Goal: Task Accomplishment & Management: Use online tool/utility

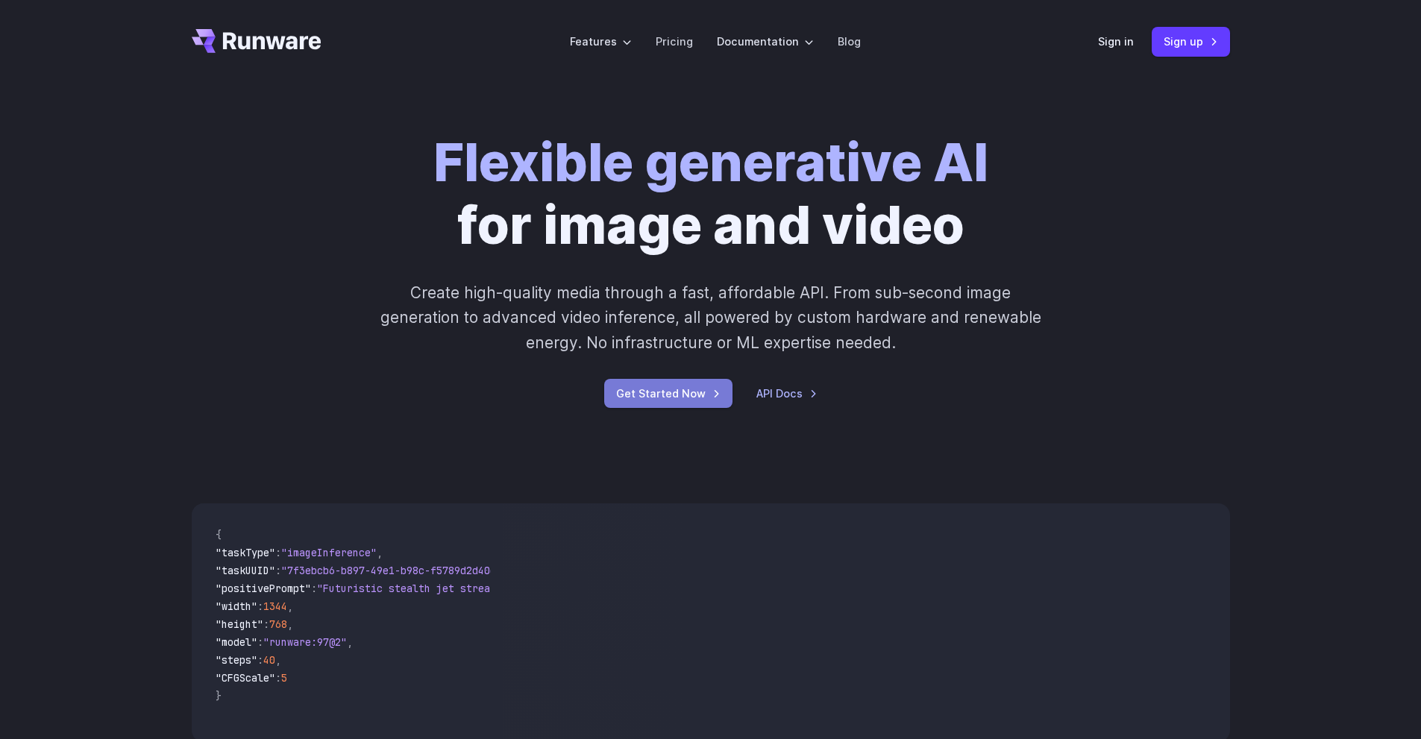
click at [678, 396] on link "Get Started Now" at bounding box center [668, 393] width 128 height 29
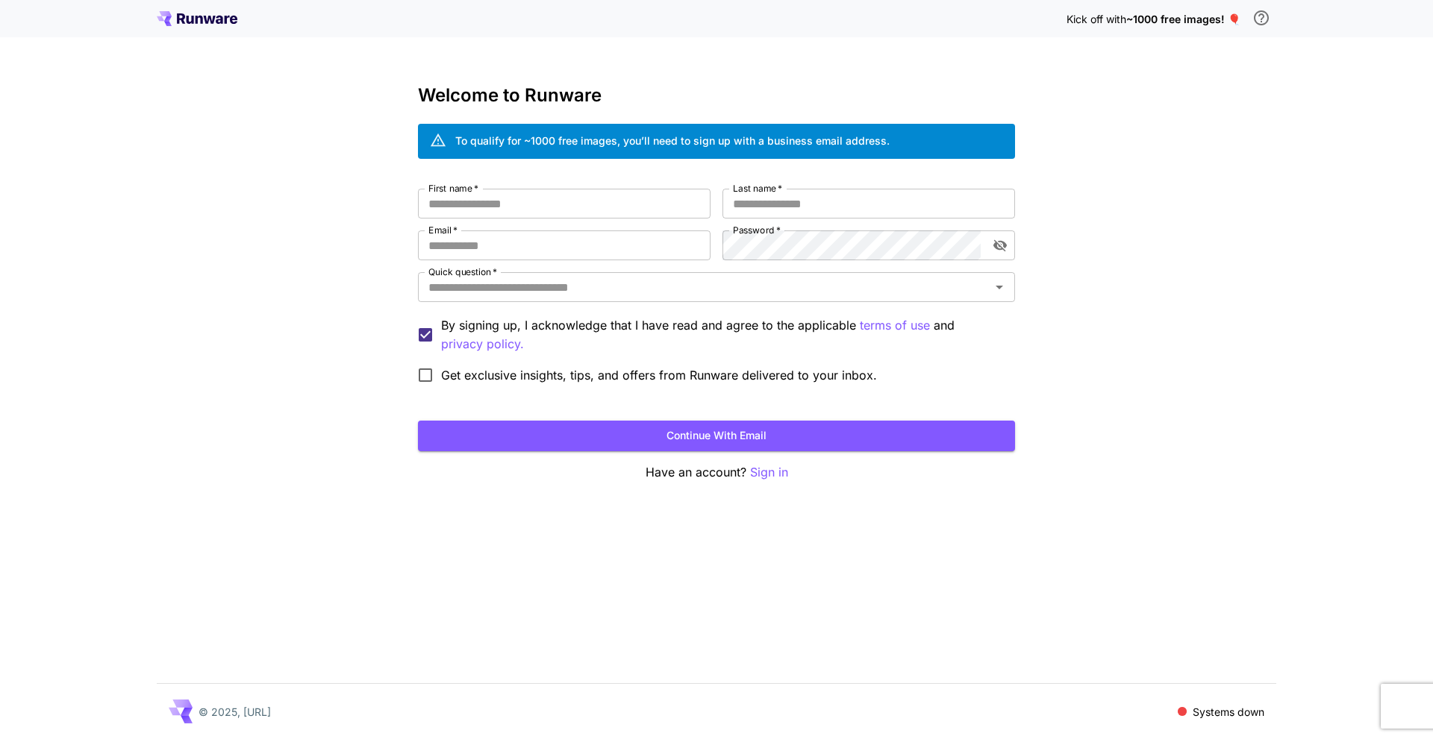
click at [1403, 175] on div "Kick off with ~1000 free images! 🎈 Welcome to Runware To qualify for ~1000 free…" at bounding box center [716, 369] width 1433 height 739
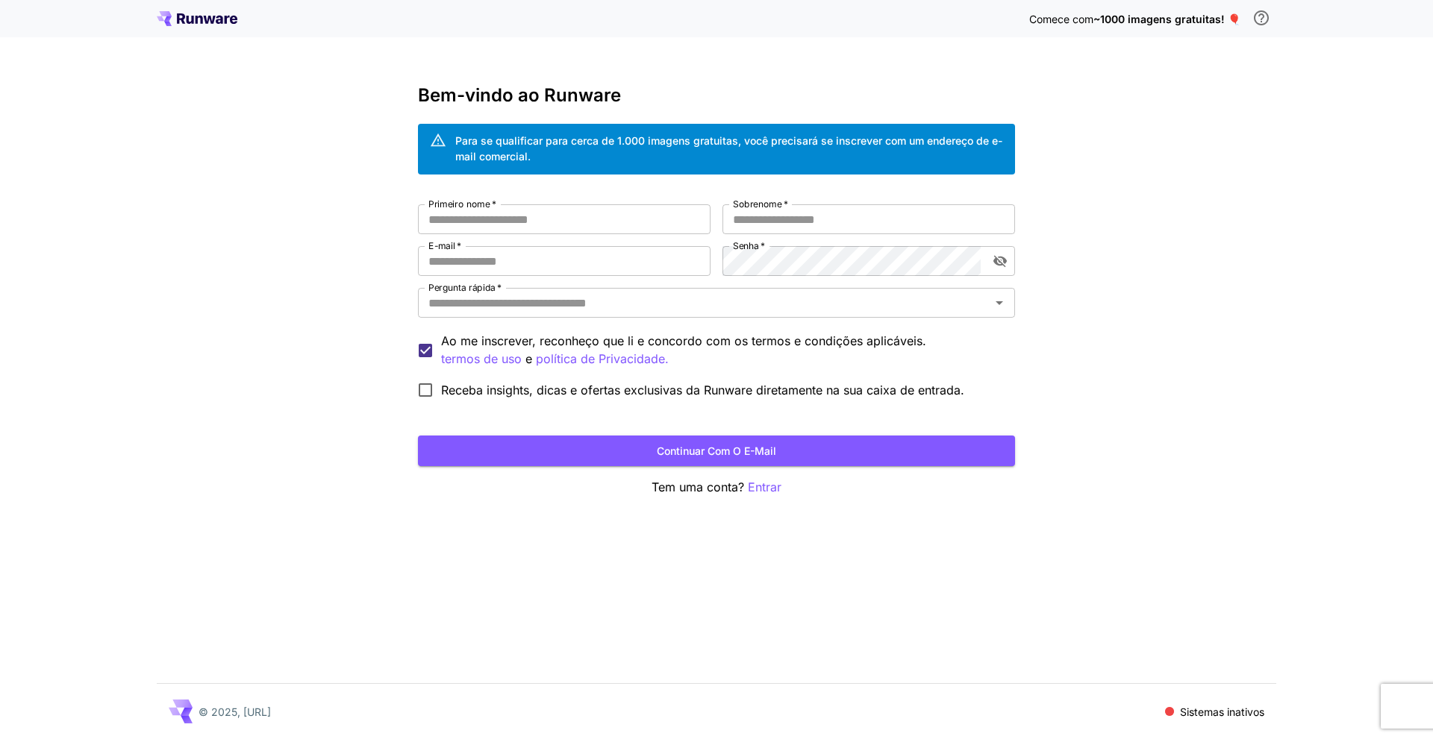
click at [1167, 115] on div "Comece com ~1000 imagens gratuitas! 🎈 Bem-vindo ao Runware Para se qualificar p…" at bounding box center [716, 369] width 1433 height 739
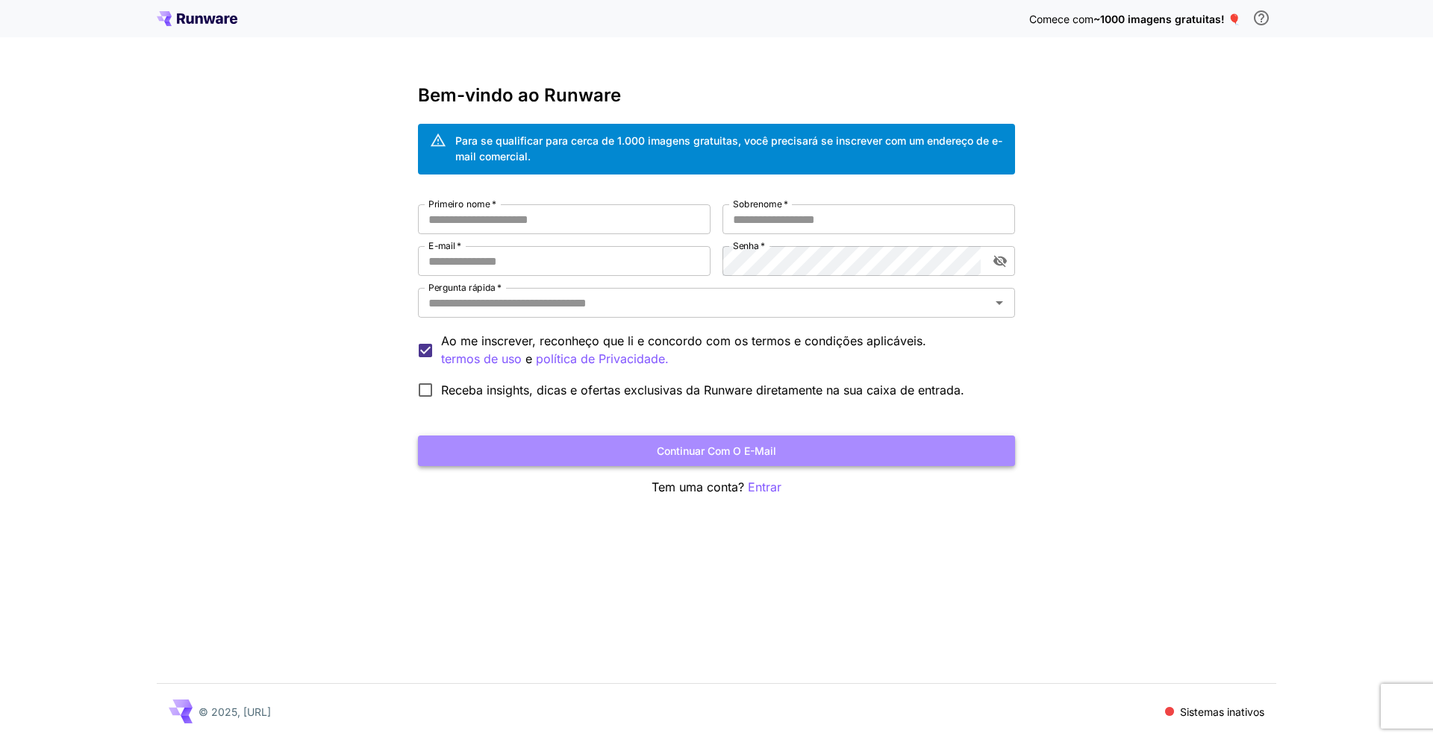
click at [864, 443] on button "Continuar com o e-mail" at bounding box center [716, 451] width 597 height 31
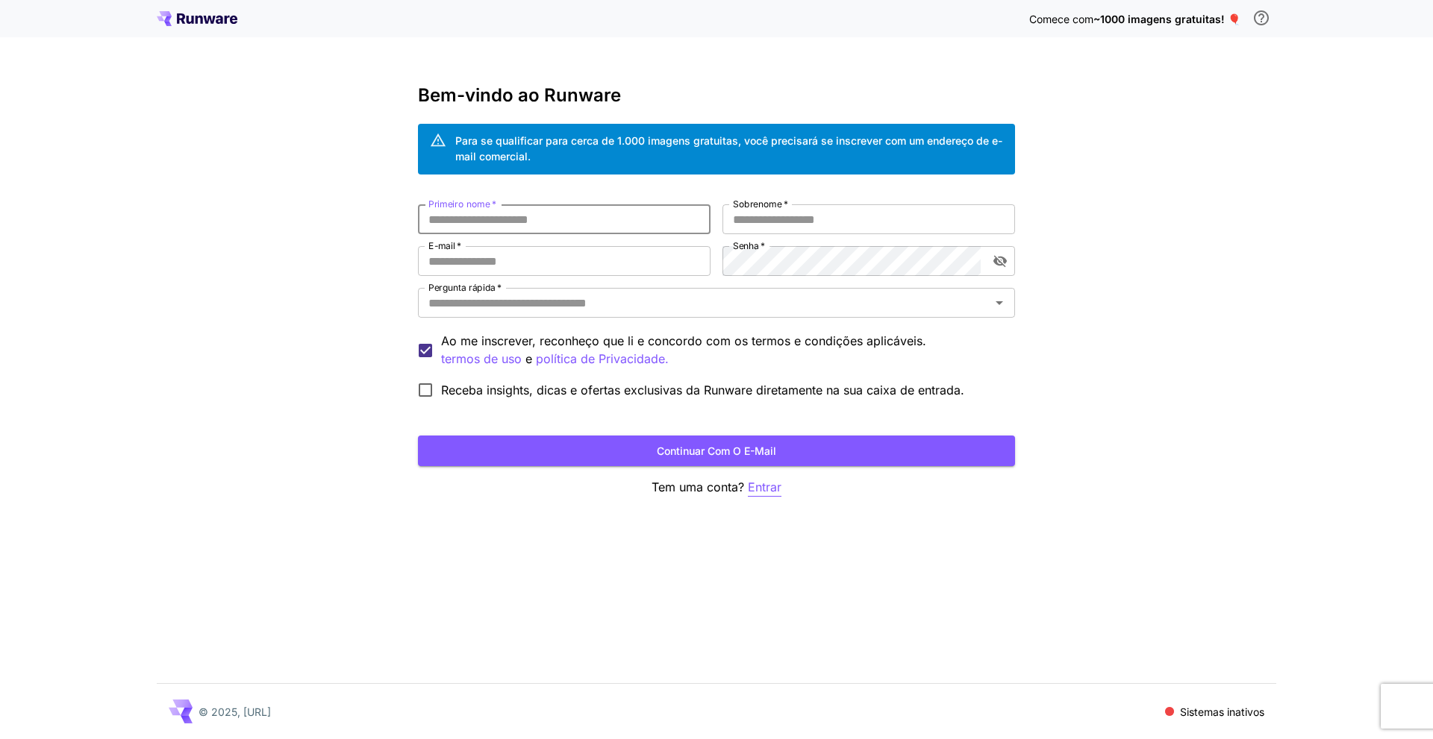
click at [766, 486] on font "Entrar" at bounding box center [765, 487] width 34 height 15
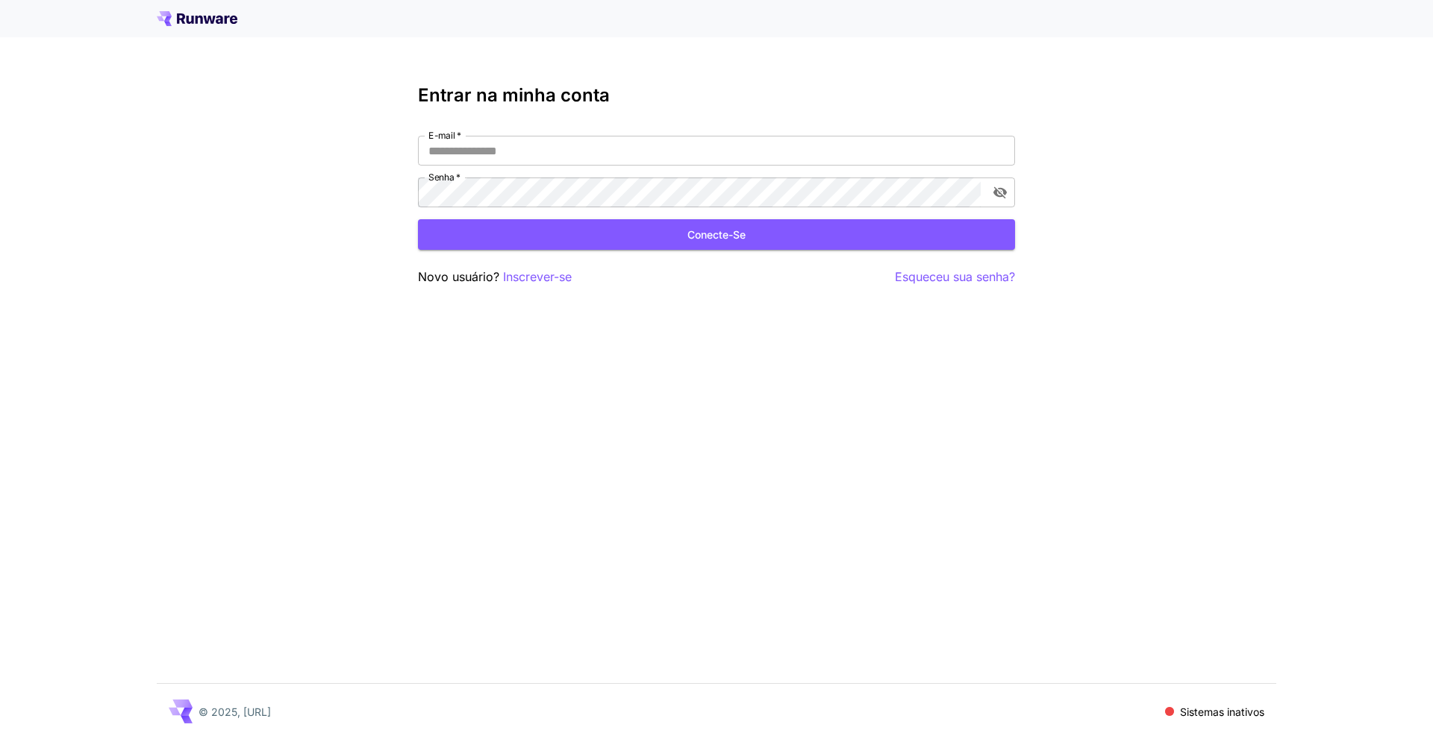
click at [900, 279] on font "Esqueceu sua senha?" at bounding box center [955, 276] width 120 height 15
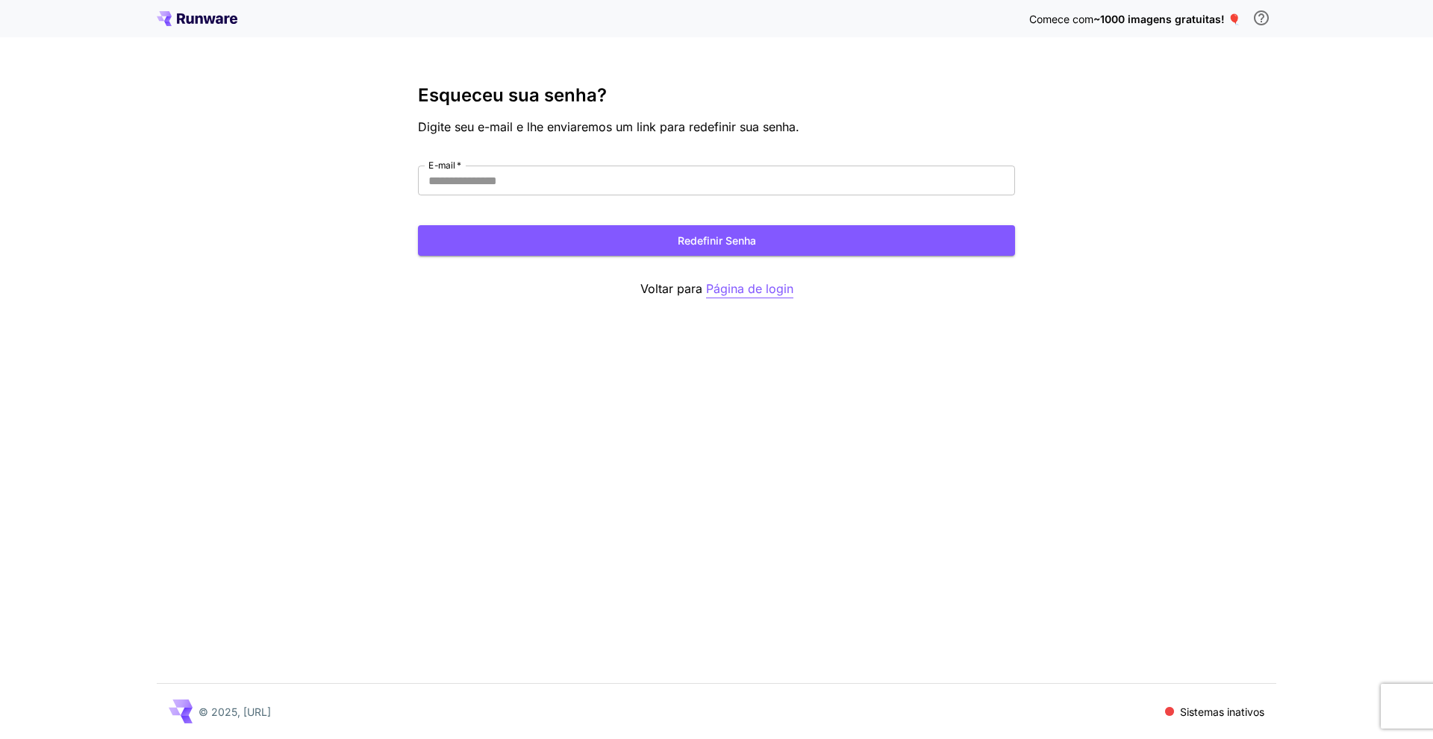
click at [732, 293] on font "Página de login" at bounding box center [749, 288] width 87 height 15
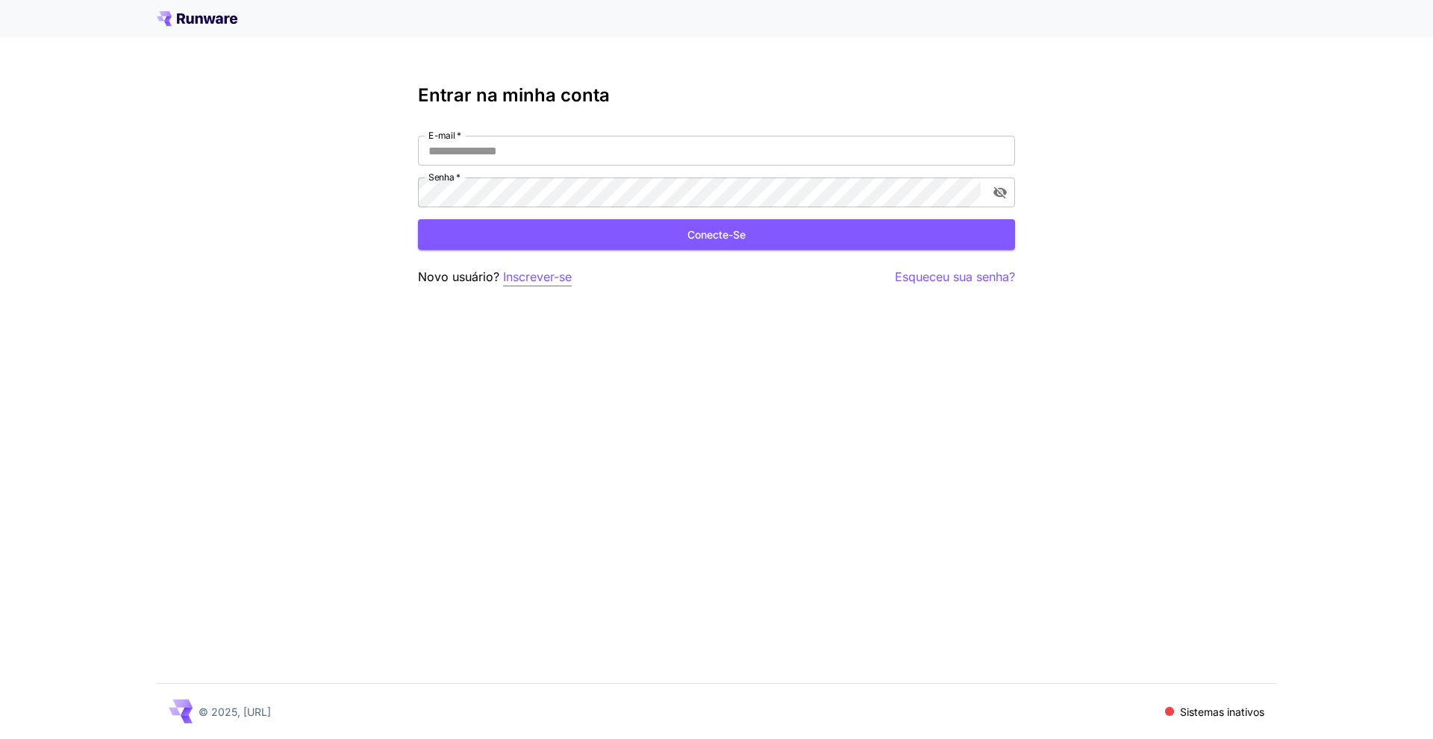
click at [532, 284] on font "Inscrever-se" at bounding box center [537, 276] width 69 height 15
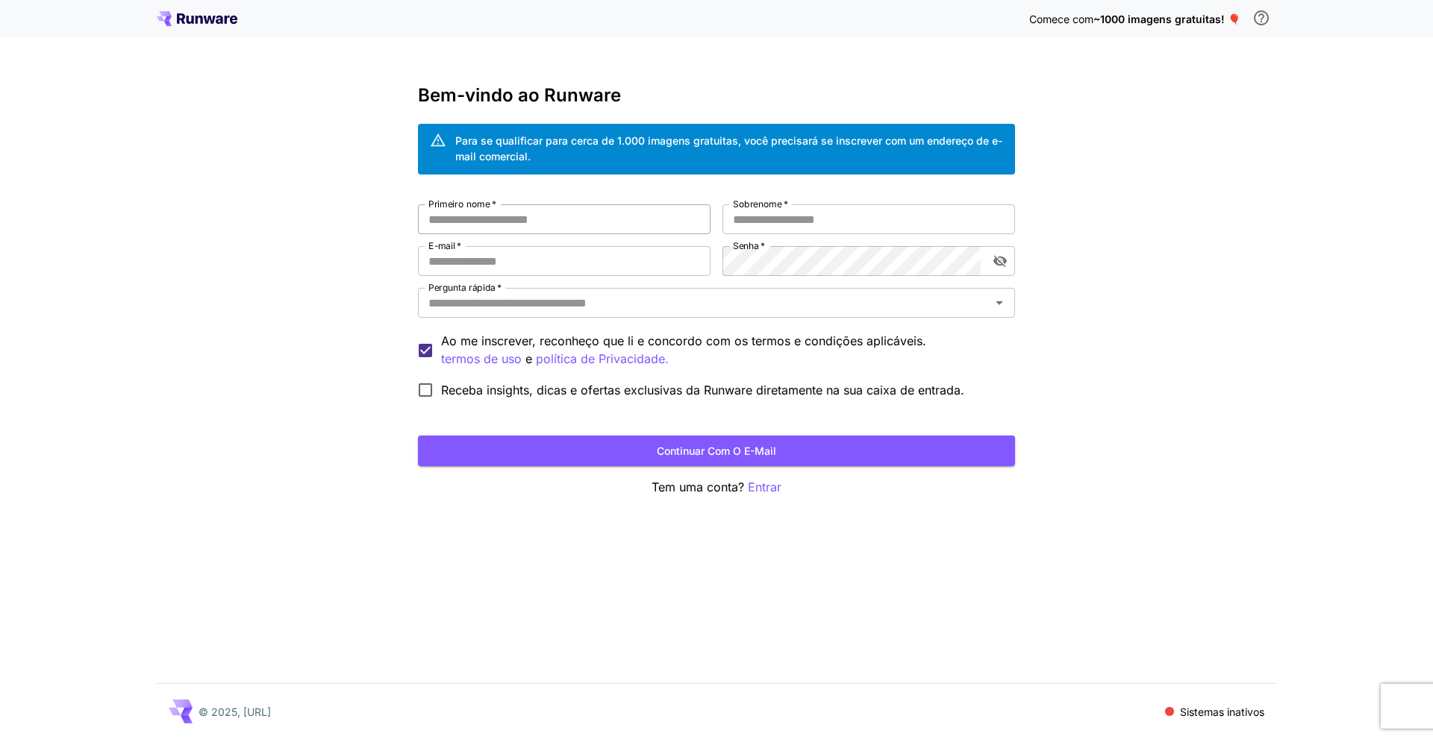
click at [504, 211] on input "Primeiro nome   *" at bounding box center [564, 219] width 293 height 30
type input "**********"
click at [765, 228] on input "Sobrenome   *" at bounding box center [868, 219] width 293 height 30
type input "*********"
click at [622, 266] on input "*" at bounding box center [564, 261] width 293 height 30
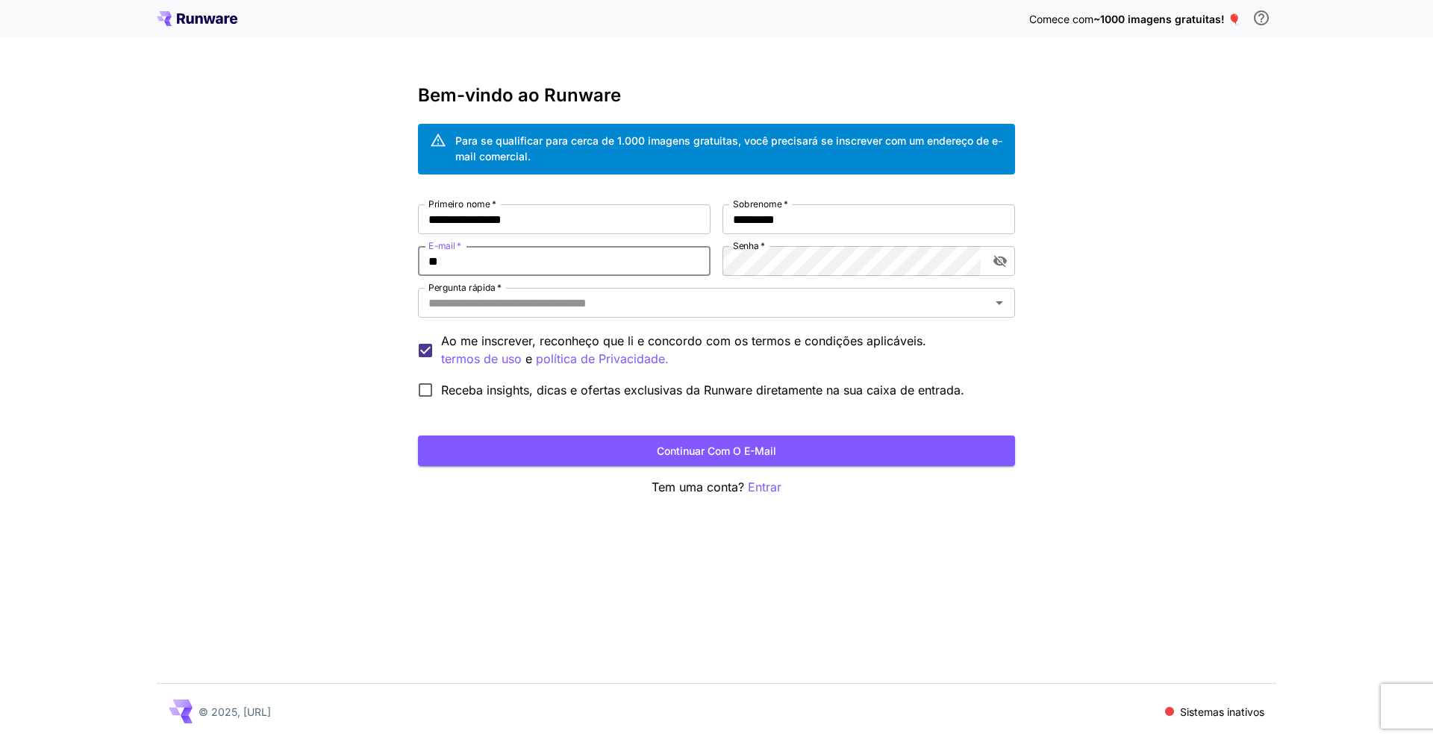
type input "*"
click at [574, 263] on input "E-mail   *" at bounding box center [564, 261] width 293 height 30
type input "**********"
click at [622, 298] on input "Pergunta rápida   *" at bounding box center [703, 303] width 563 height 21
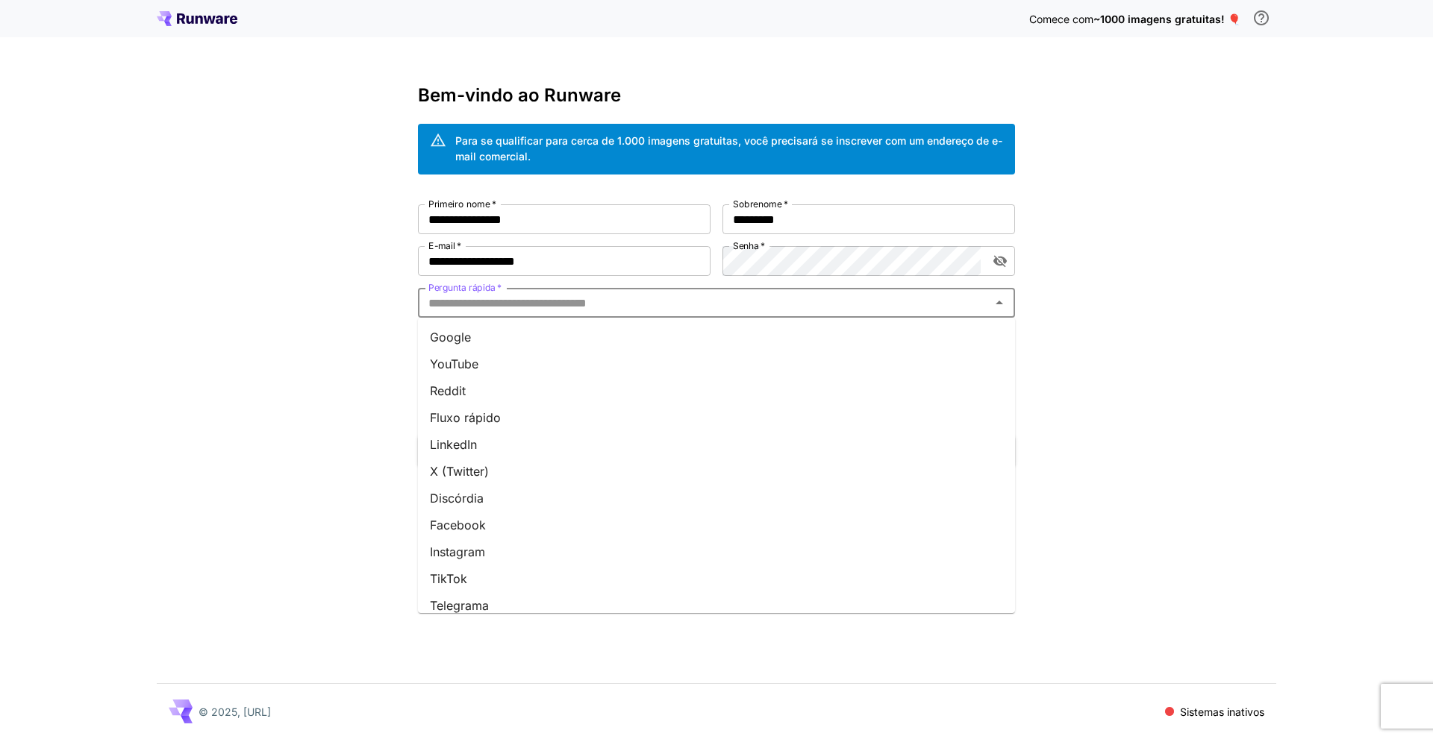
click at [575, 345] on li "Google" at bounding box center [716, 337] width 597 height 27
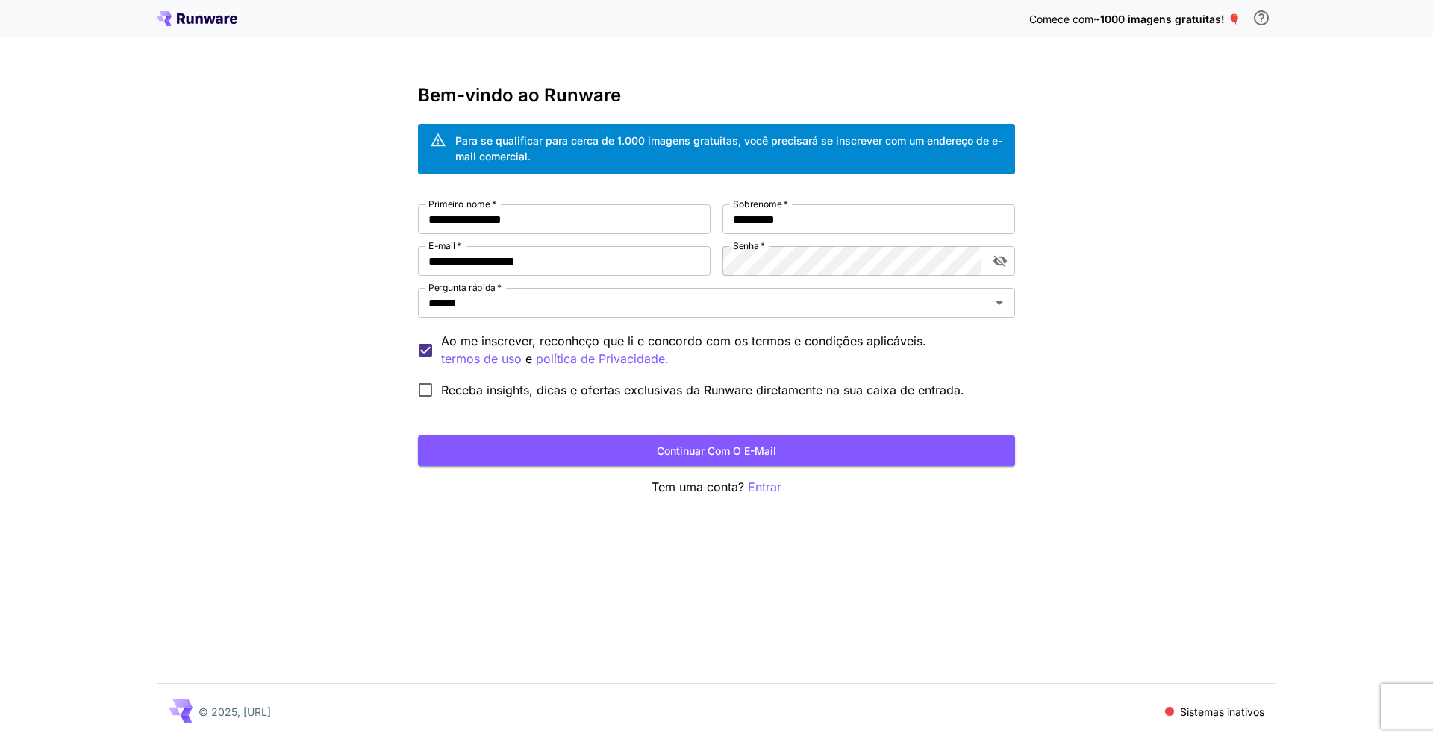
click at [625, 396] on font "Receba insights, dicas e ofertas exclusivas da Runware diretamente na sua caixa…" at bounding box center [702, 390] width 523 height 15
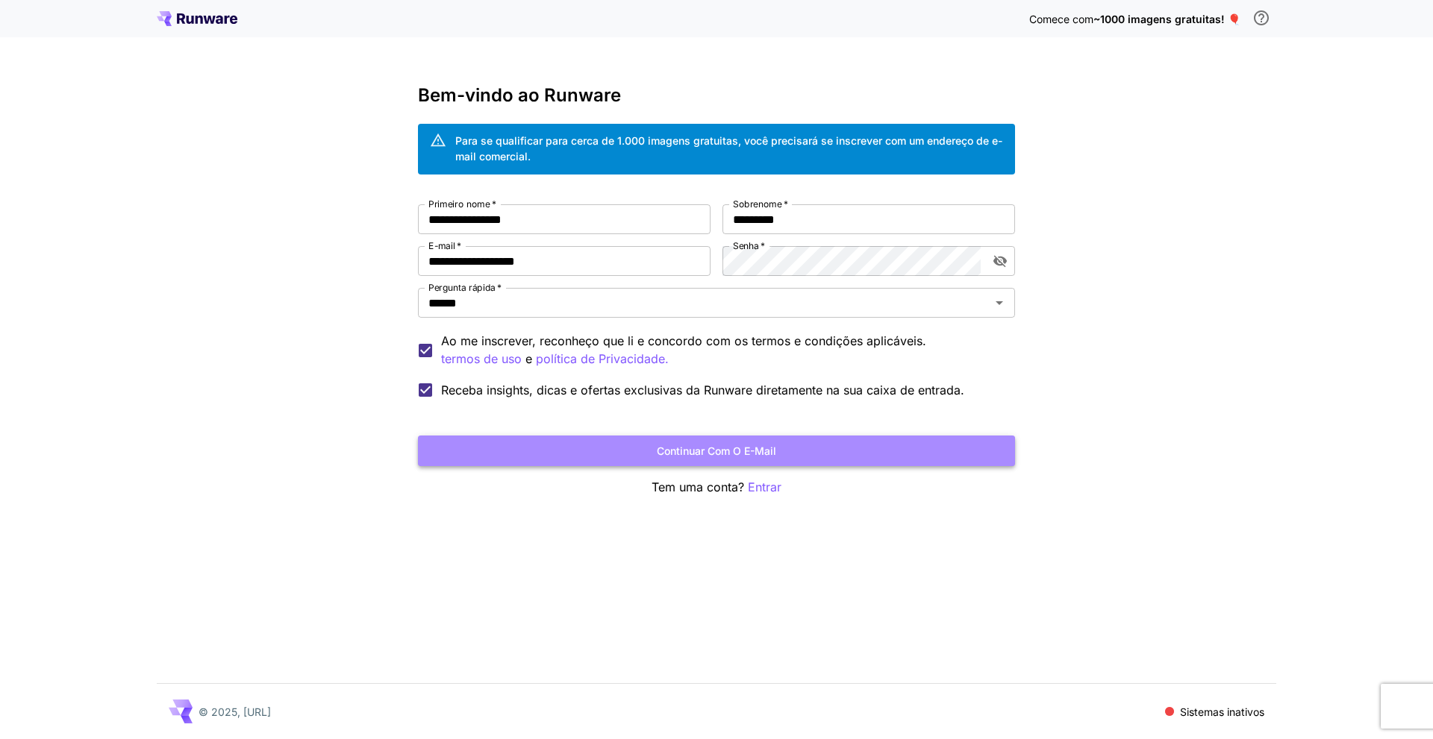
click at [641, 448] on button "Continuar com o e-mail" at bounding box center [716, 451] width 597 height 31
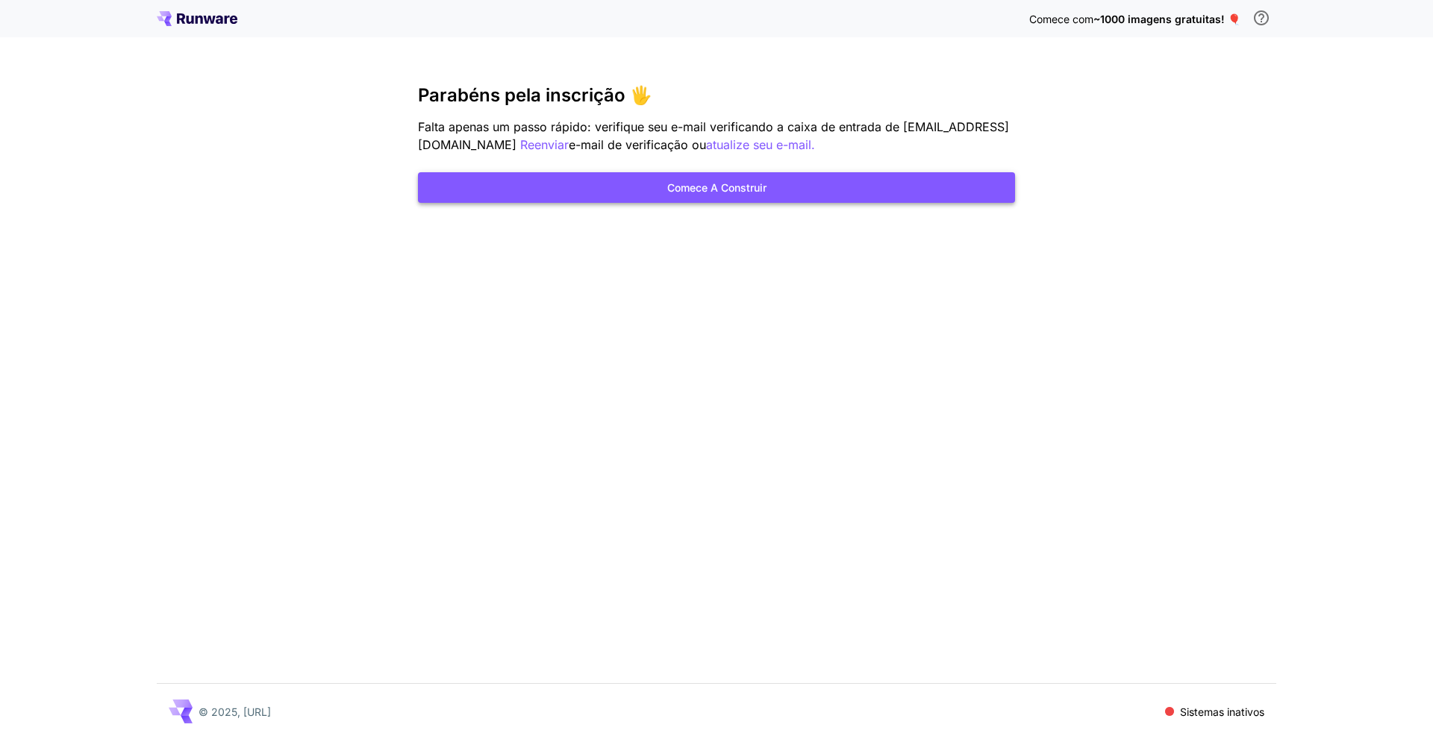
click at [710, 194] on font "Comece a construir" at bounding box center [716, 187] width 99 height 19
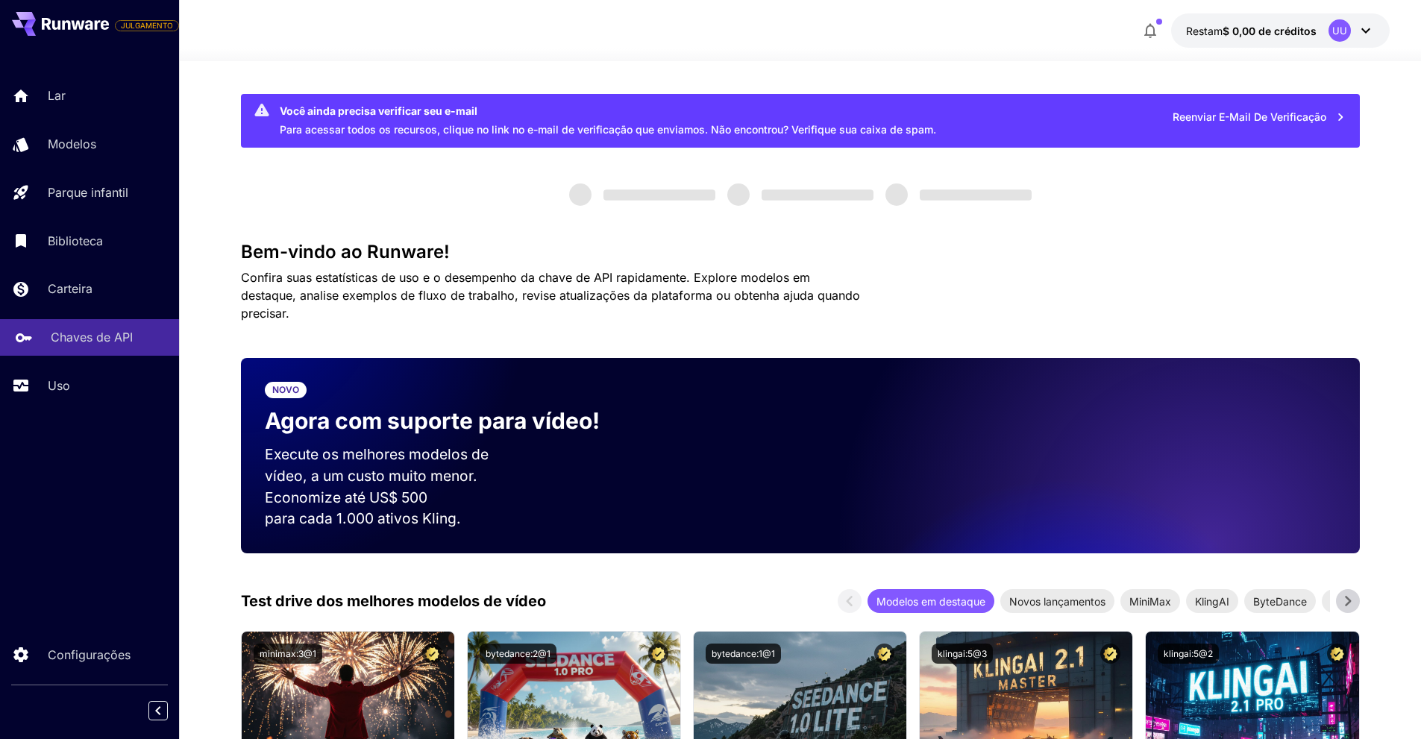
click at [99, 339] on font "Chaves de API" at bounding box center [92, 337] width 82 height 15
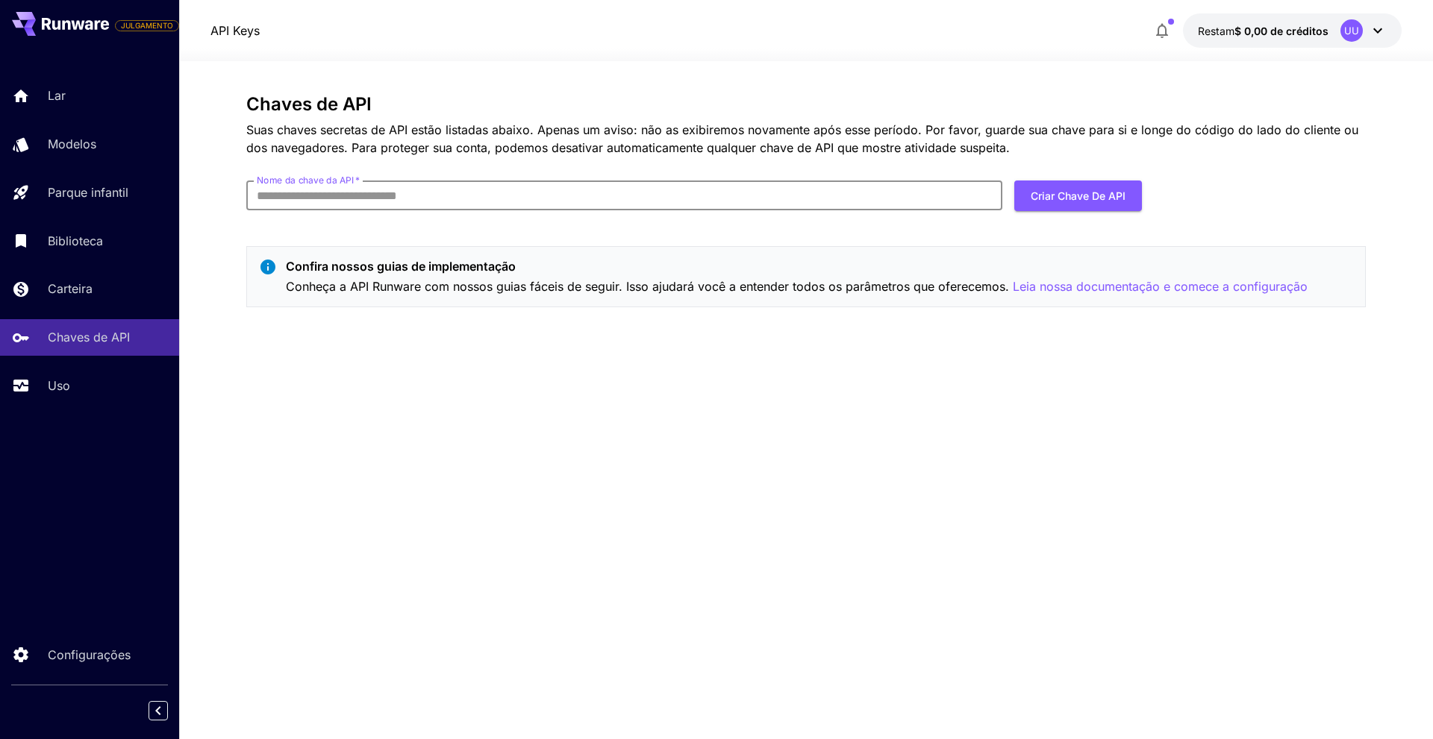
click at [521, 193] on input "Nome da chave da API   *" at bounding box center [624, 196] width 756 height 30
click at [1077, 203] on font "Criar chave de API" at bounding box center [1077, 196] width 95 height 19
click at [567, 193] on input "Nome da chave da API   *" at bounding box center [624, 196] width 756 height 30
type input "**********"
click at [1066, 193] on font "Criar chave de API" at bounding box center [1077, 196] width 95 height 13
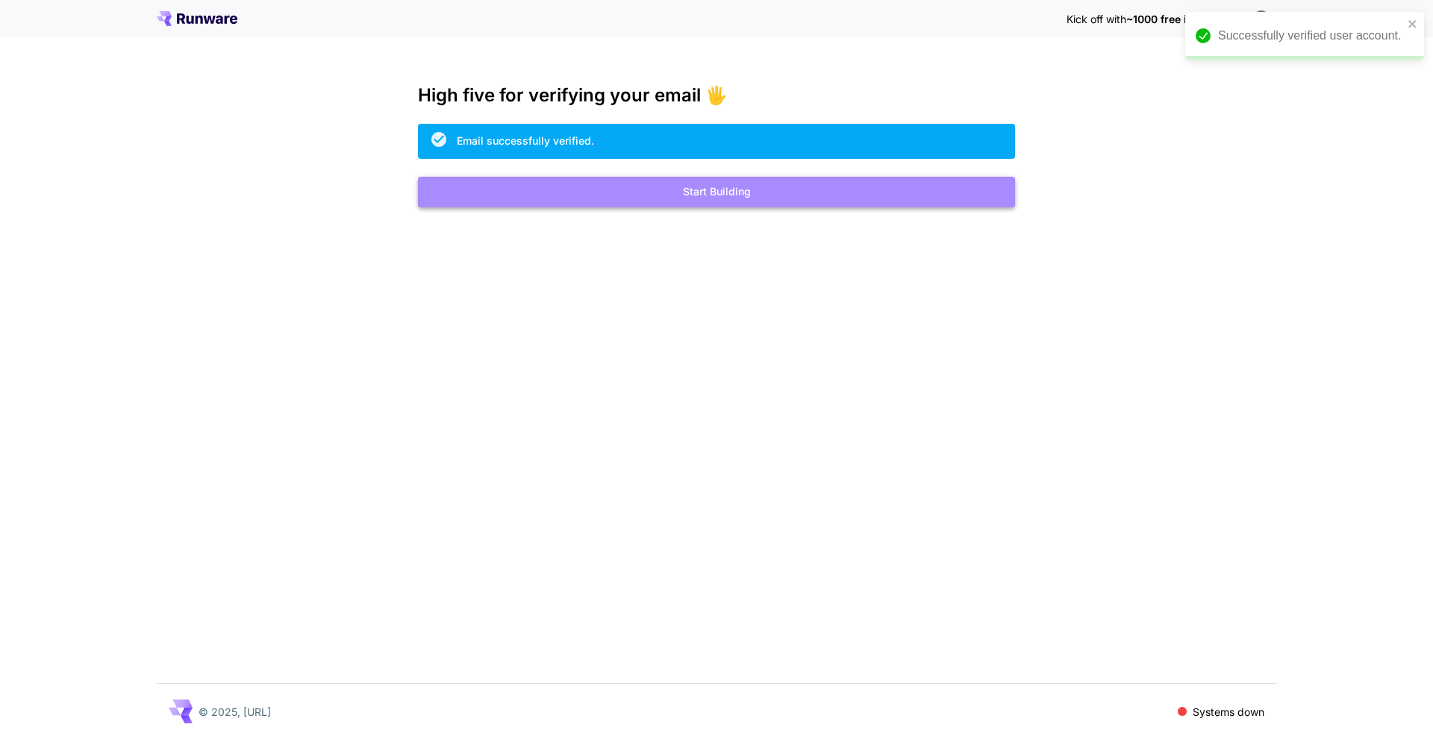
click at [771, 191] on button "Start Building" at bounding box center [716, 192] width 597 height 31
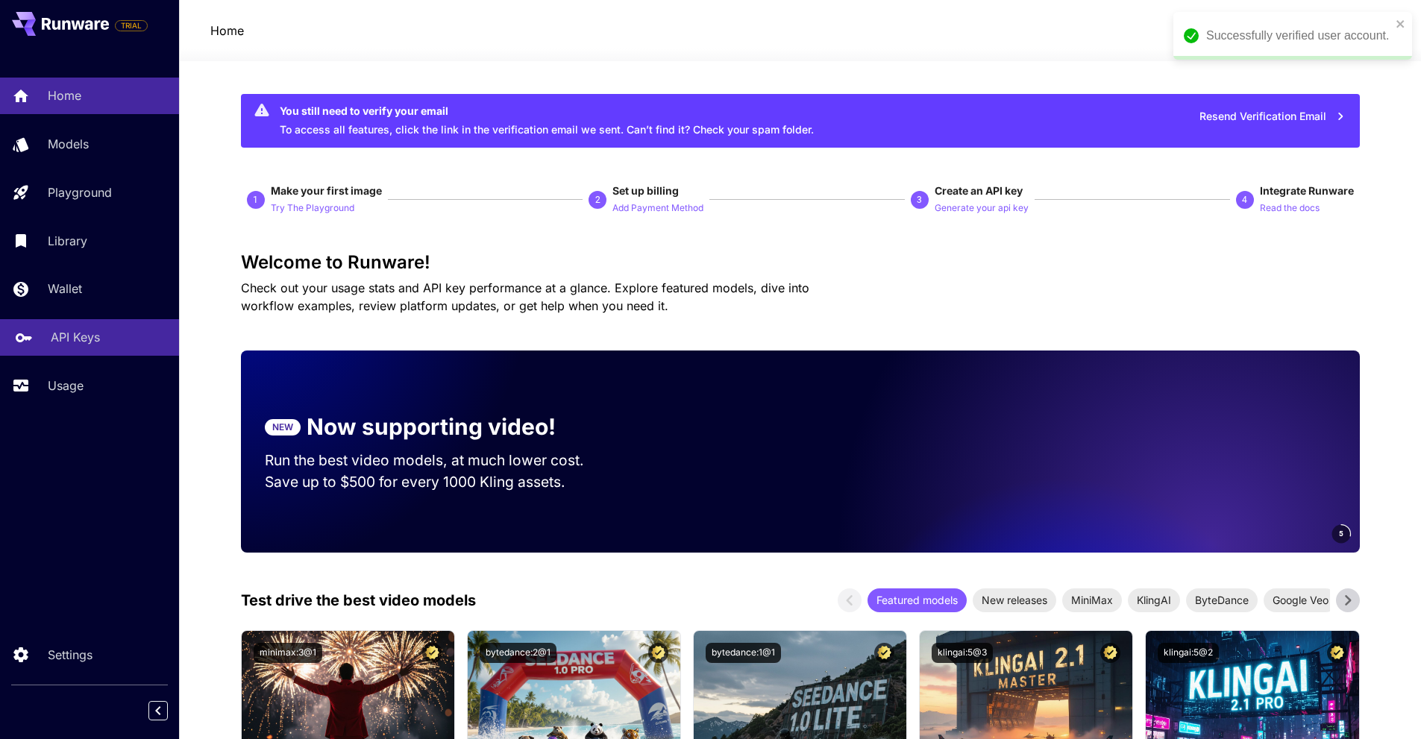
click at [88, 338] on p "API Keys" at bounding box center [75, 337] width 49 height 18
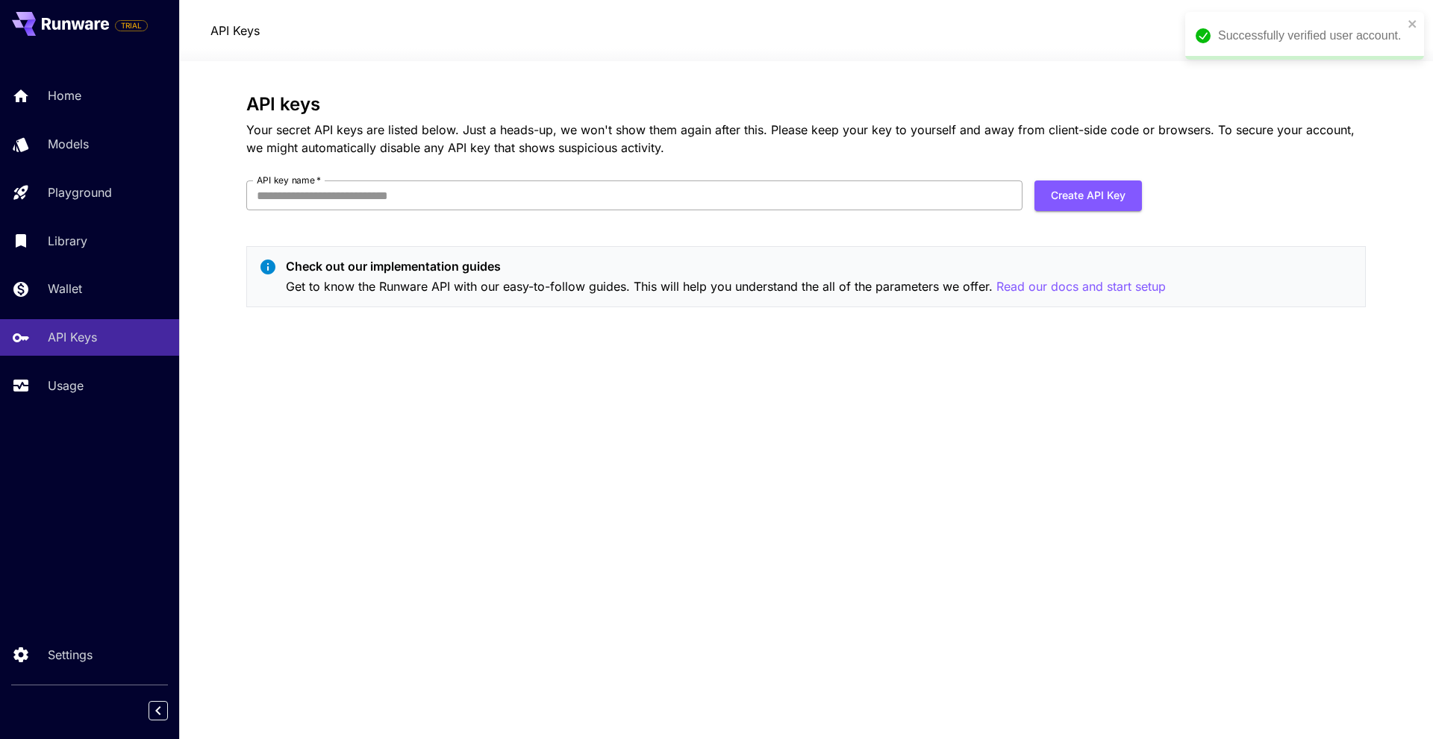
click at [722, 187] on input "API key name   *" at bounding box center [634, 196] width 776 height 30
type input "**********"
click at [1088, 198] on button "Create API Key" at bounding box center [1087, 196] width 107 height 31
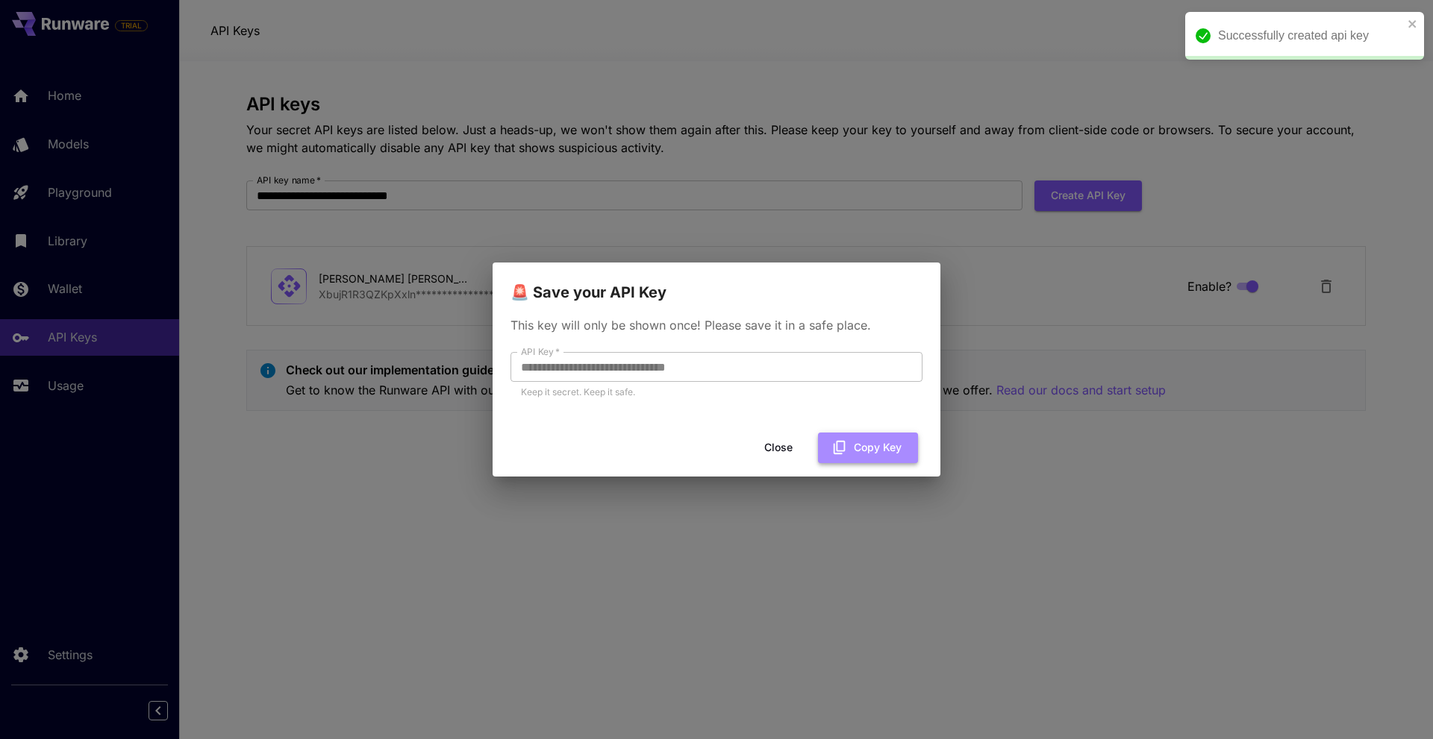
click at [852, 450] on button "Copy Key" at bounding box center [868, 448] width 100 height 31
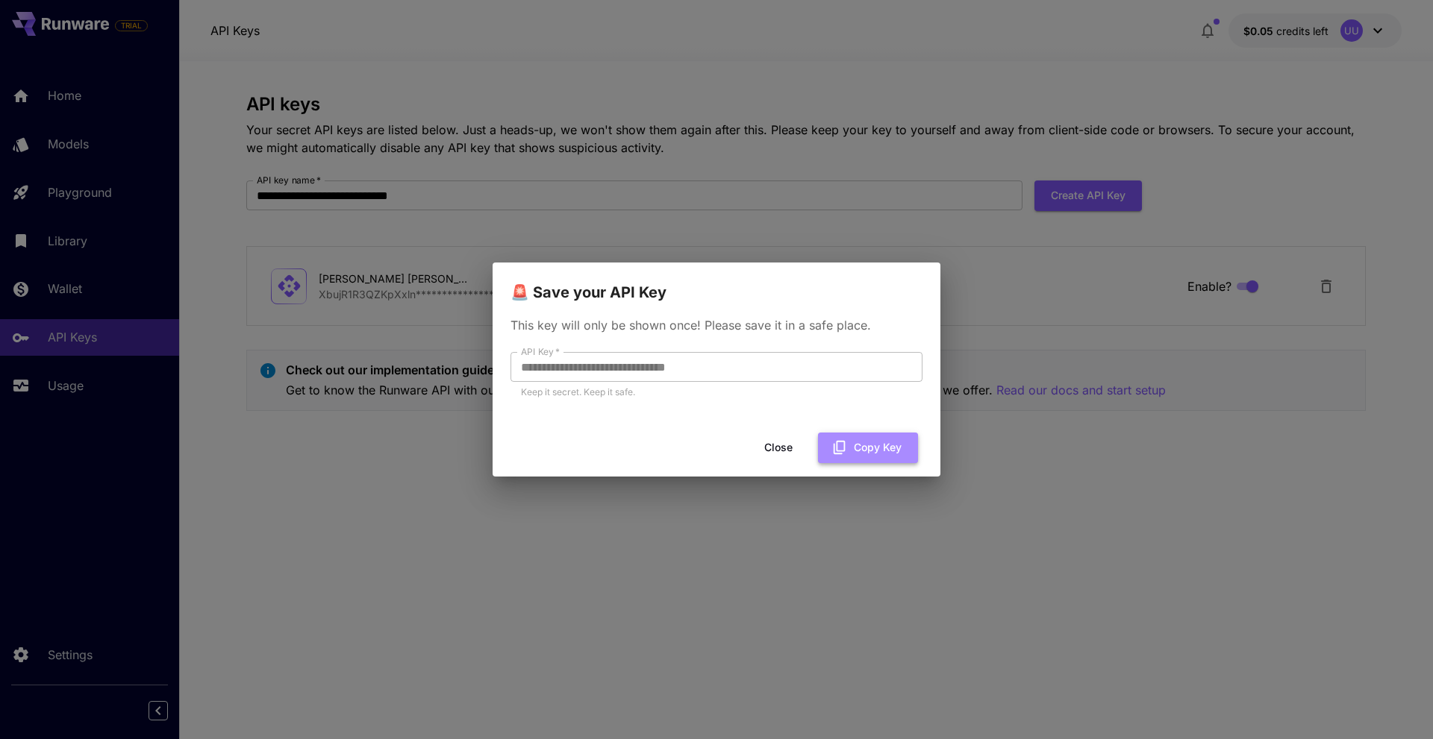
click at [833, 442] on icon "button" at bounding box center [839, 447] width 16 height 16
click at [869, 451] on button "Copy Key" at bounding box center [868, 448] width 100 height 31
